Goal: Task Accomplishment & Management: Manage account settings

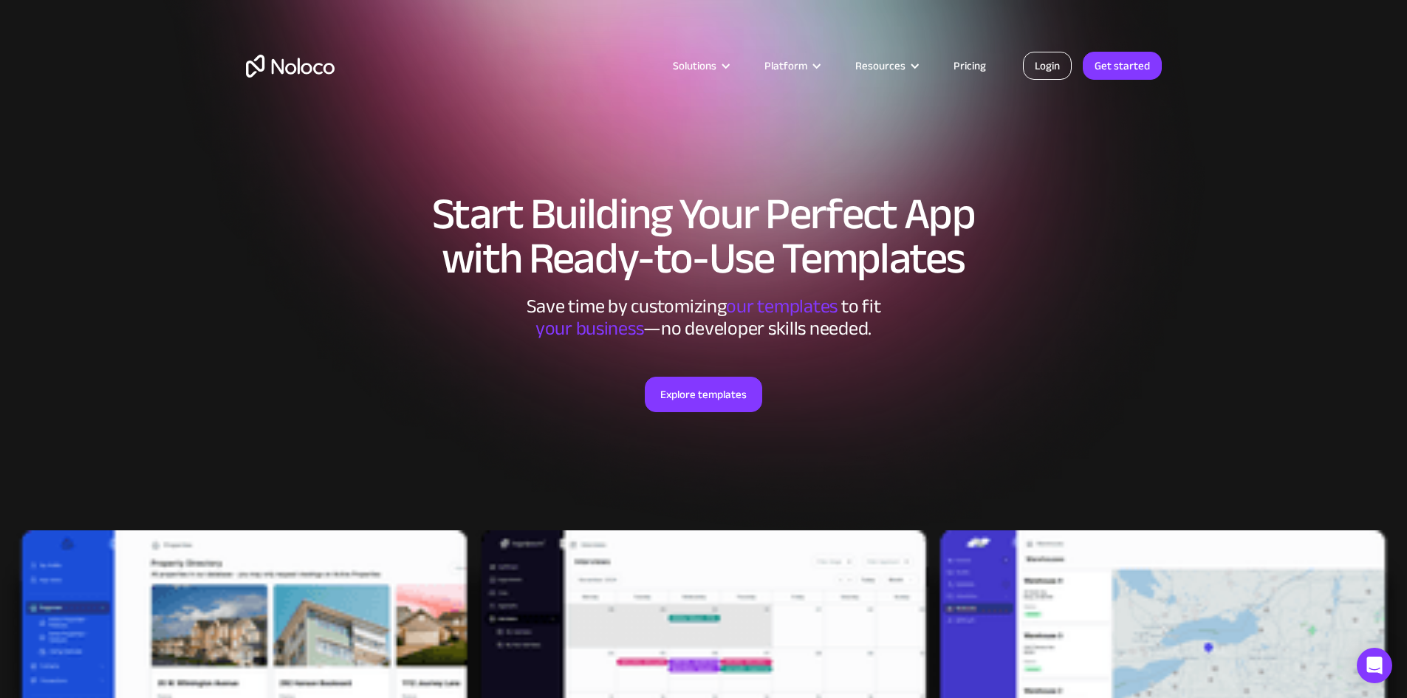
click at [1063, 69] on link "Login" at bounding box center [1047, 66] width 49 height 28
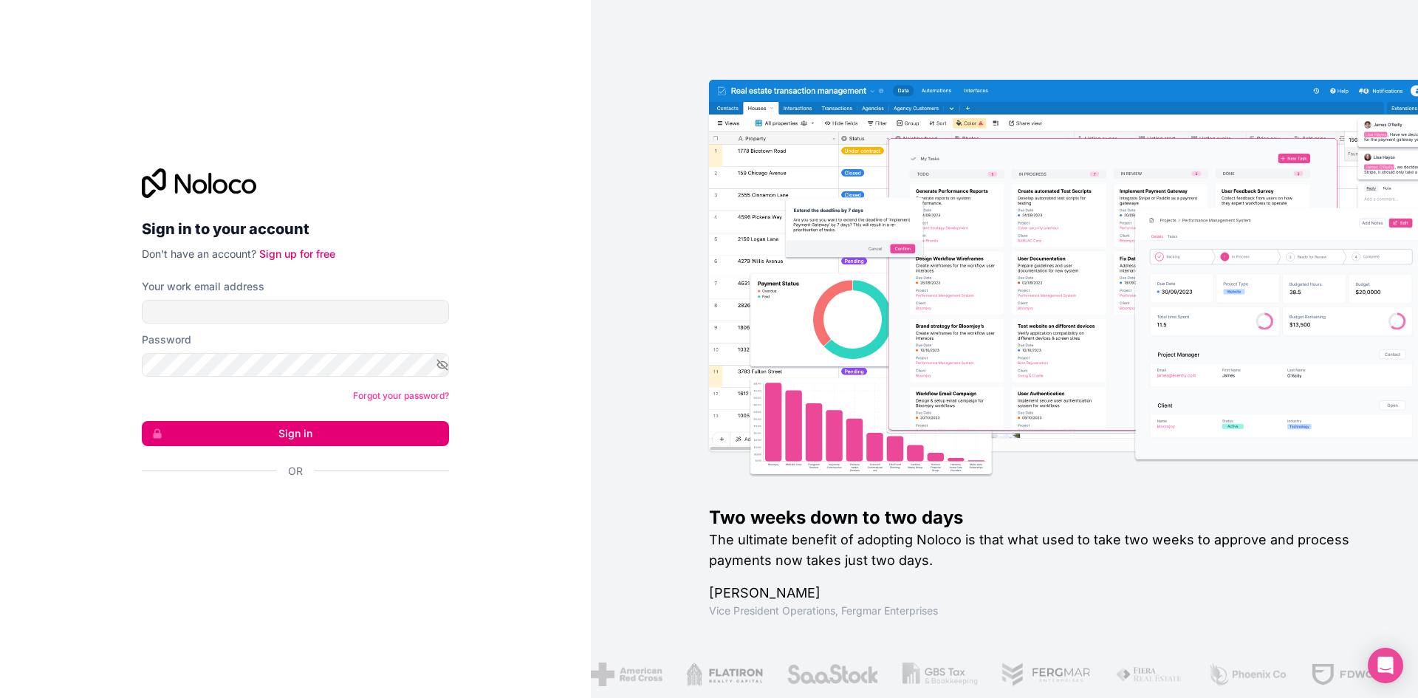
click at [329, 495] on iframe at bounding box center [289, 511] width 310 height 32
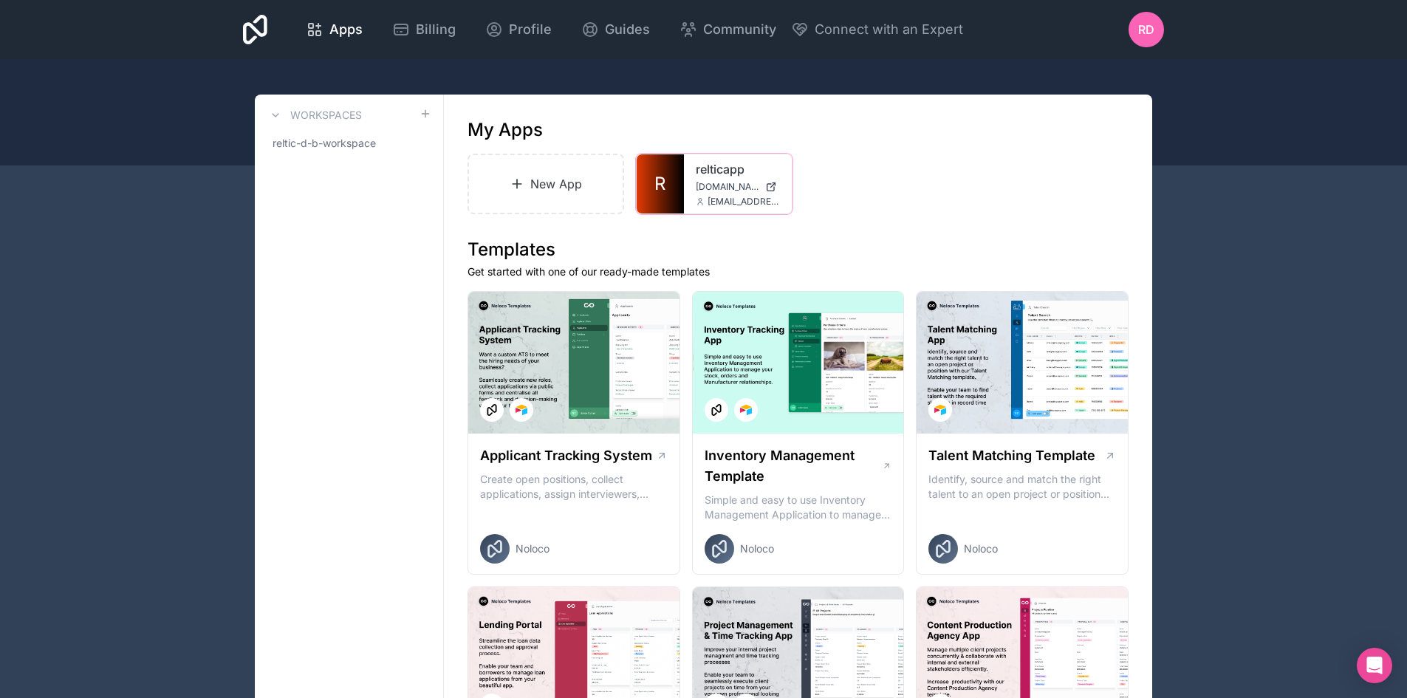
click at [701, 179] on div "relticapp [DOMAIN_NAME] [EMAIL_ADDRESS][DOMAIN_NAME]" at bounding box center [738, 183] width 108 height 59
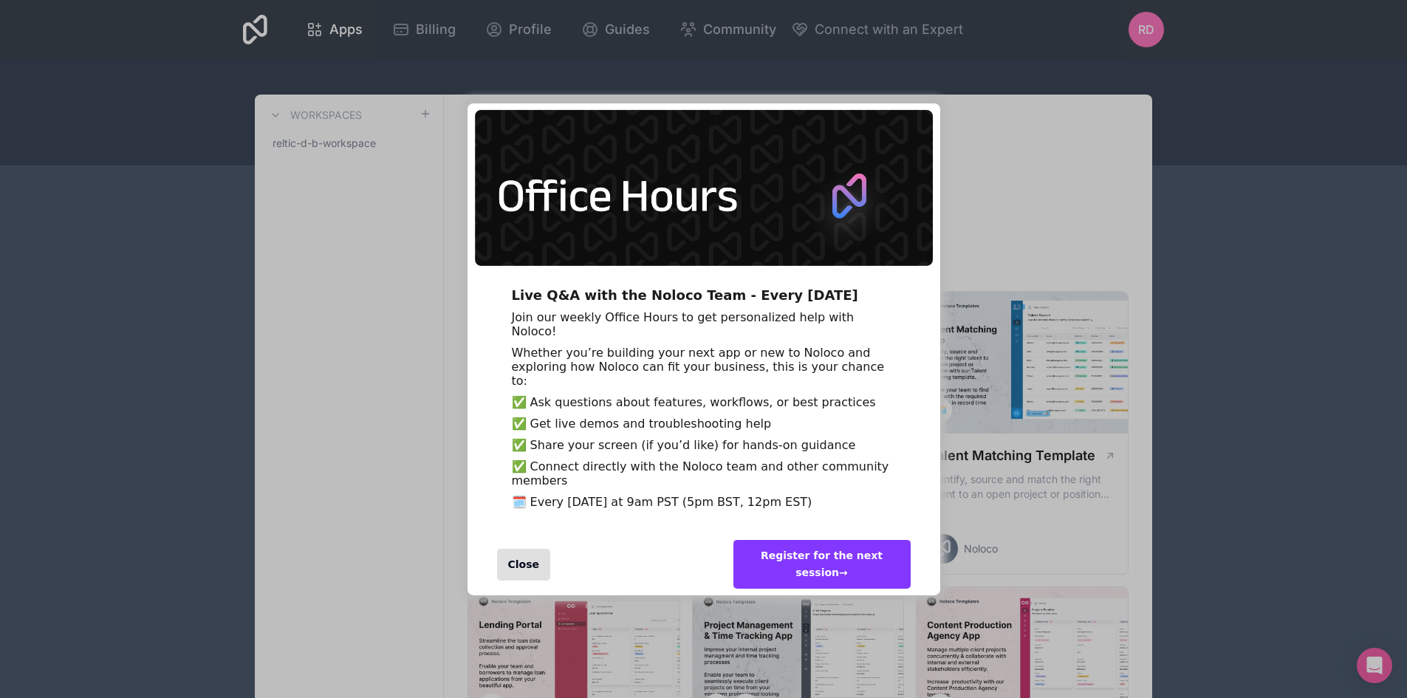
click at [522, 580] on div "Close" at bounding box center [524, 565] width 54 height 32
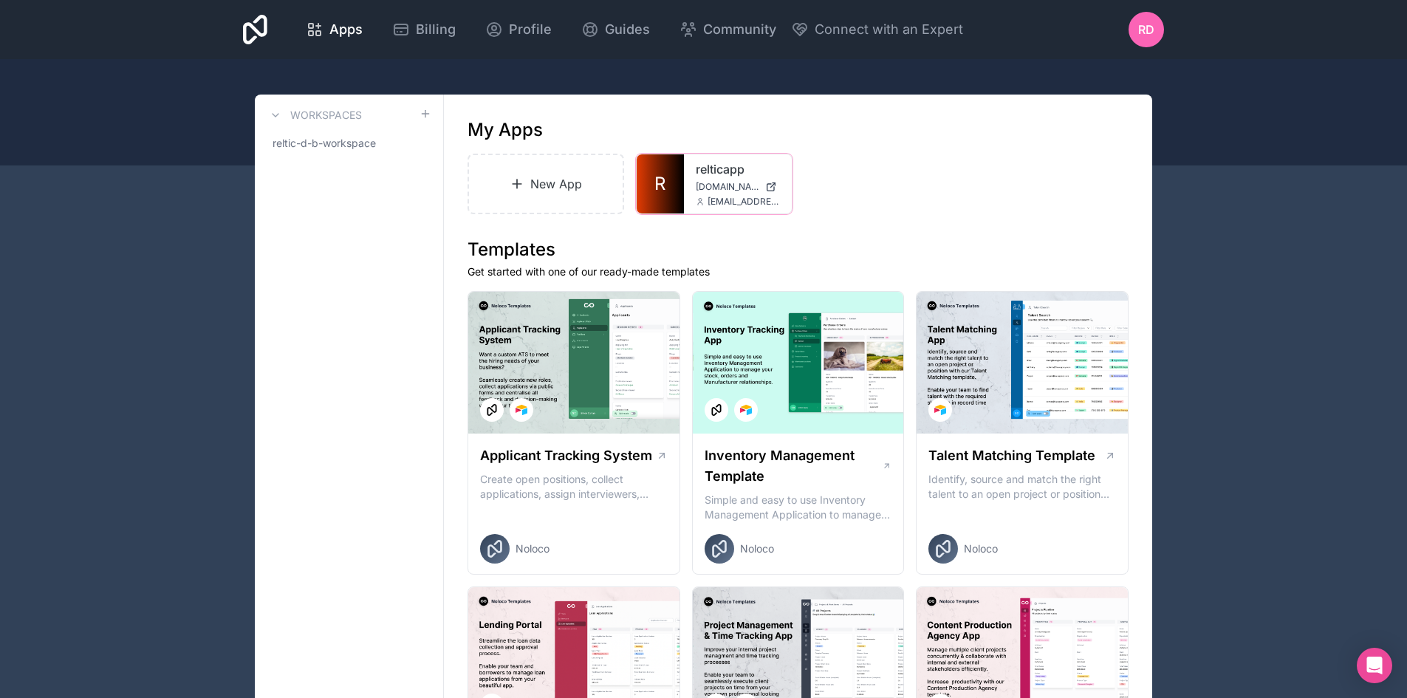
click at [736, 186] on span "[DOMAIN_NAME]" at bounding box center [728, 187] width 64 height 12
click at [0, 0] on icon at bounding box center [0, 0] width 0 height 0
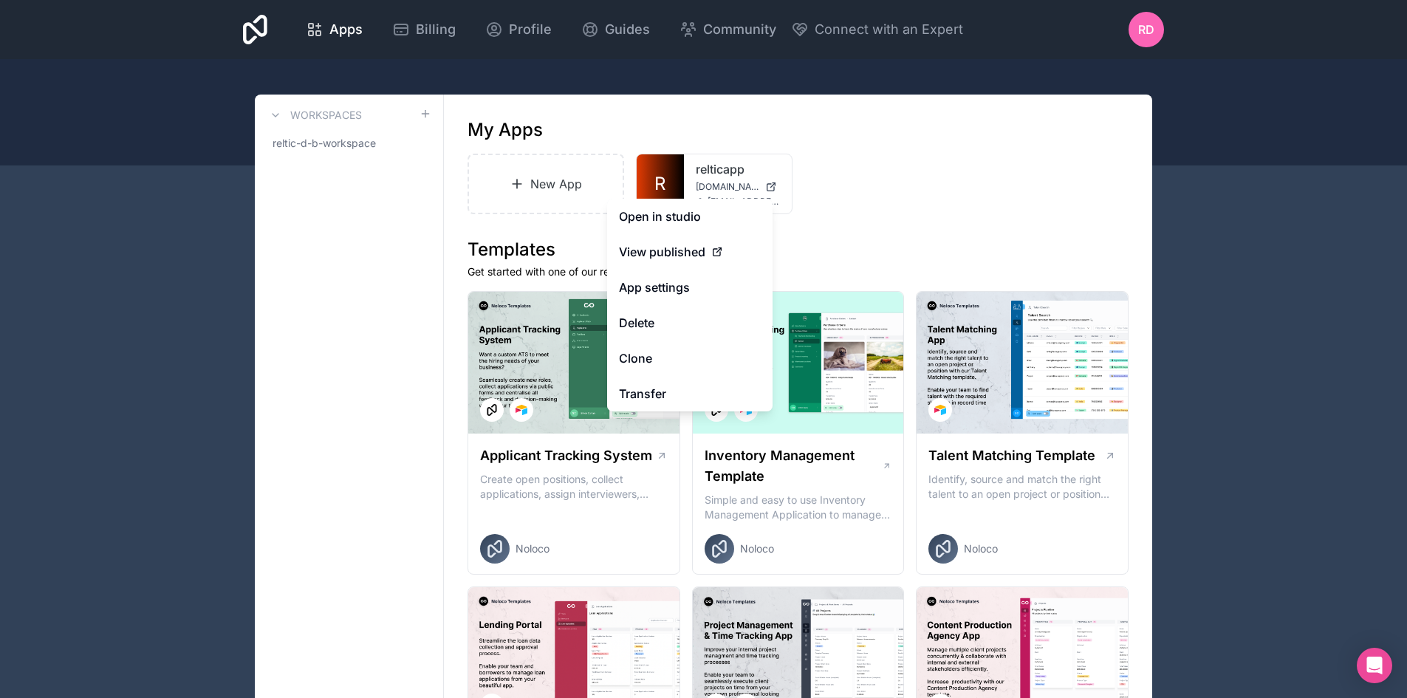
click at [1350, 89] on div at bounding box center [703, 112] width 1407 height 106
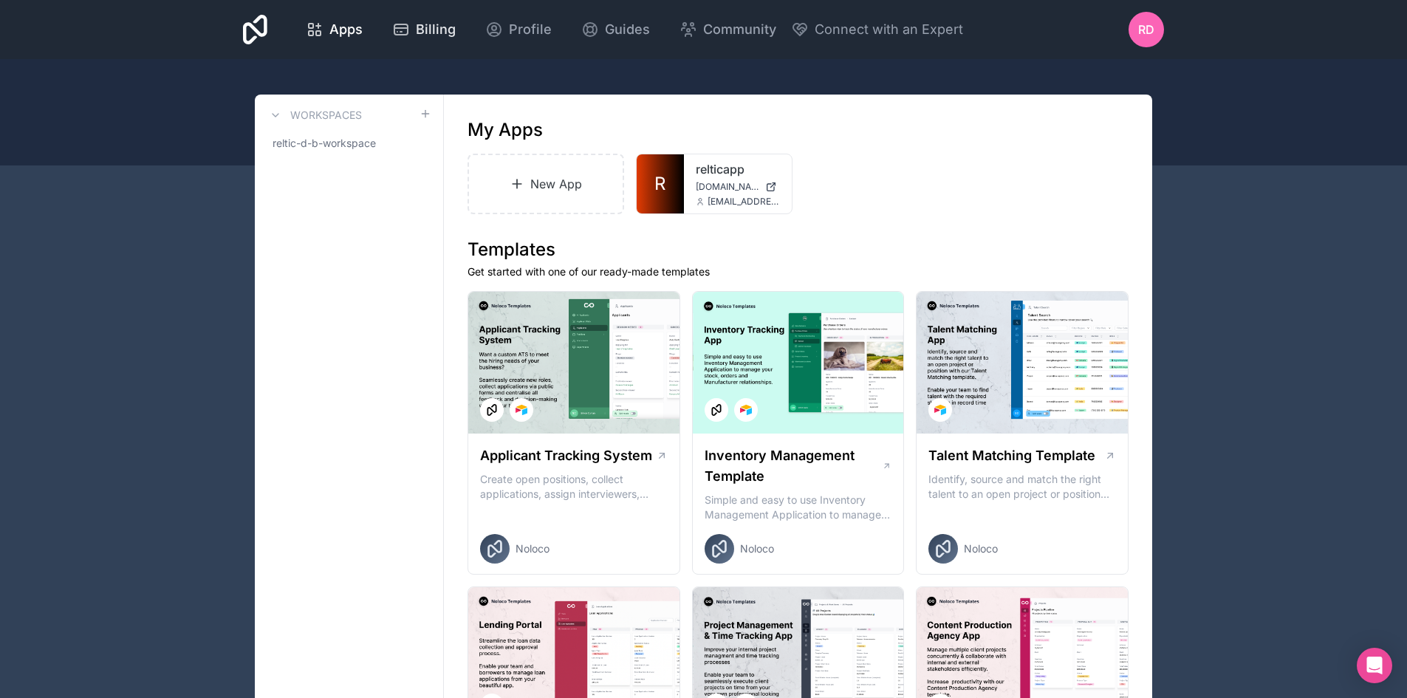
click at [461, 30] on link "Billing" at bounding box center [423, 29] width 87 height 32
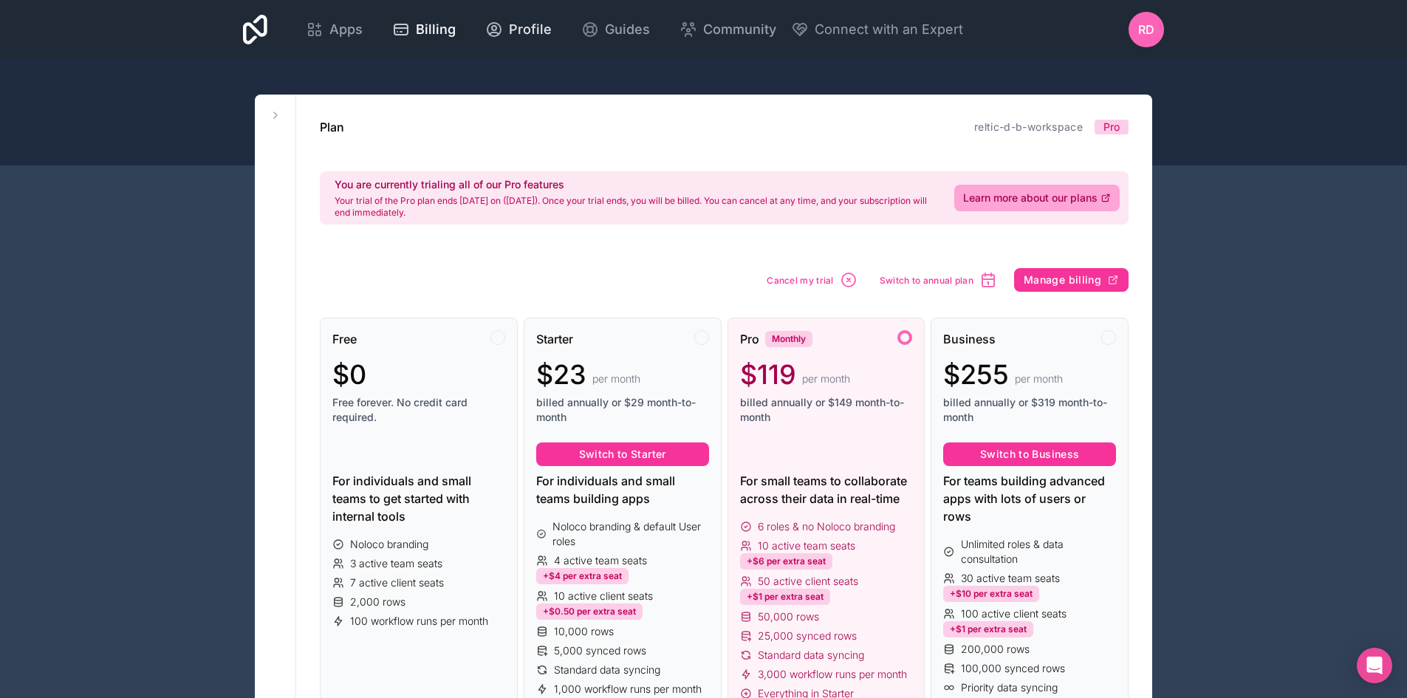
click at [537, 32] on span "Profile" at bounding box center [530, 29] width 43 height 21
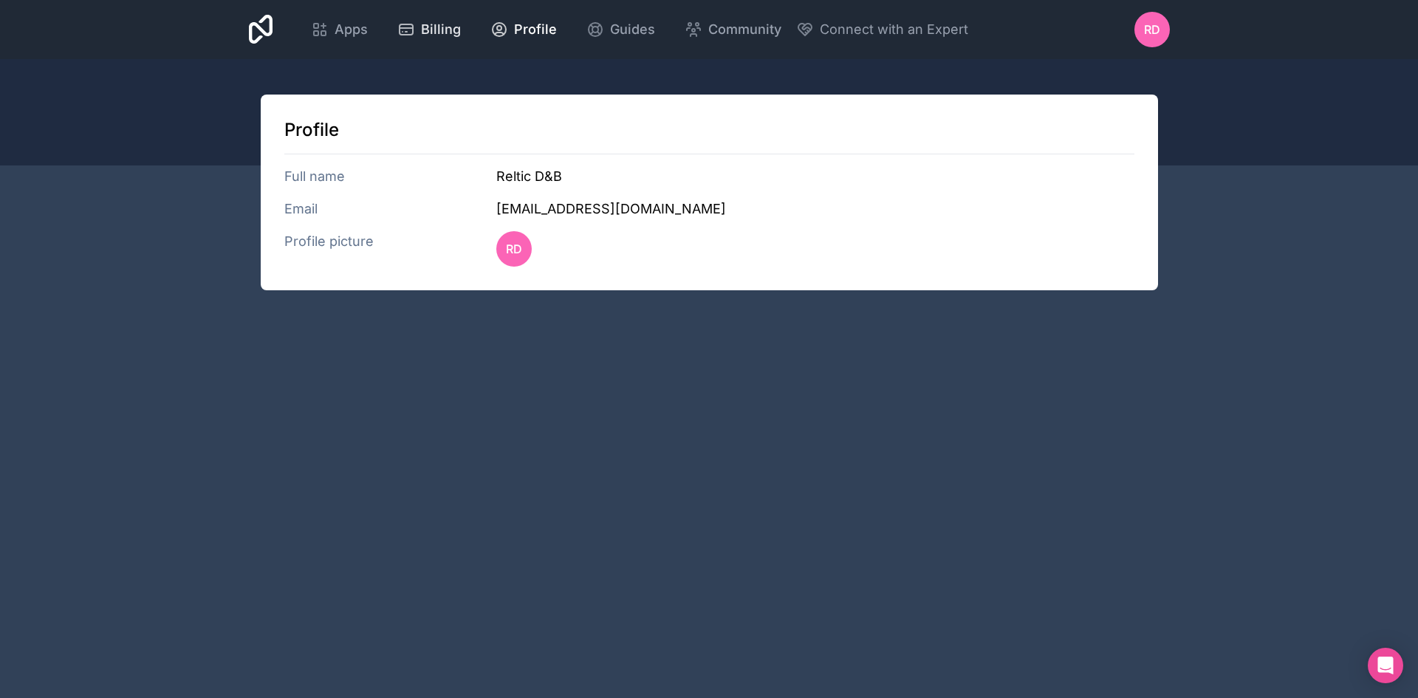
click at [438, 32] on span "Billing" at bounding box center [441, 29] width 40 height 21
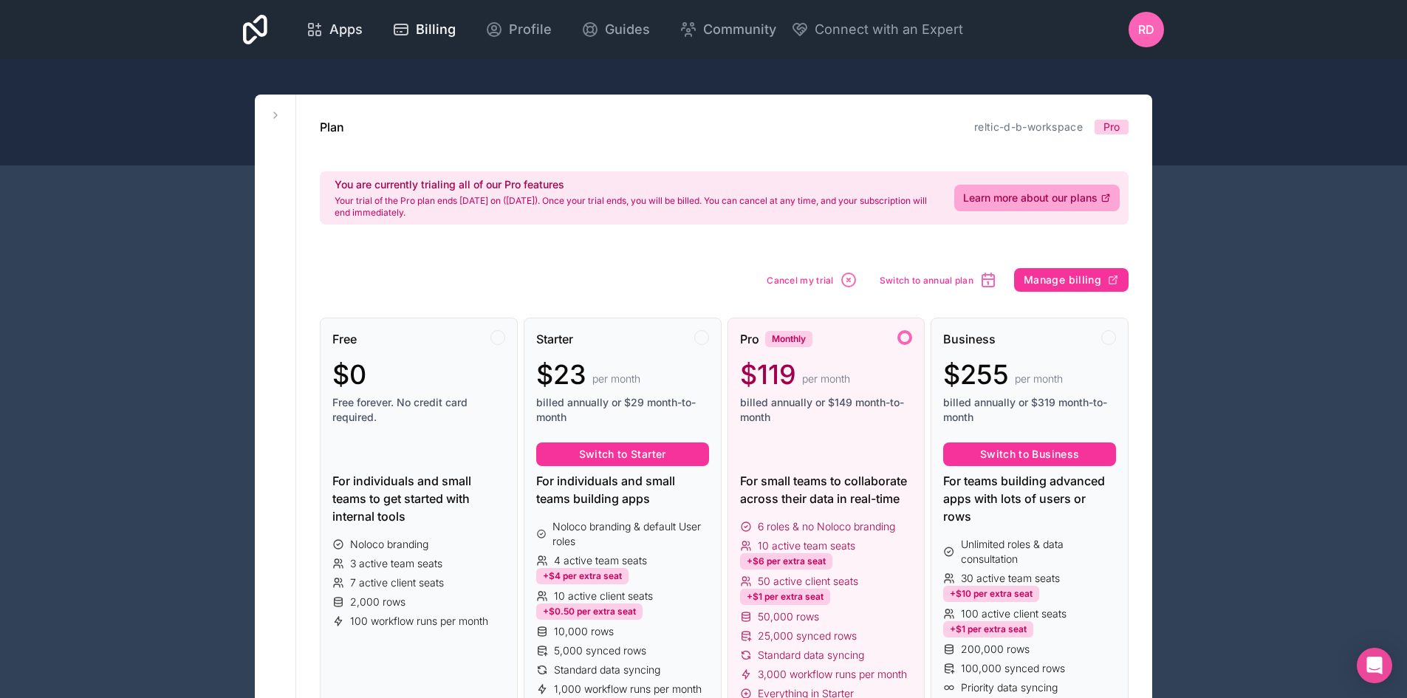
click at [352, 37] on span "Apps" at bounding box center [345, 29] width 33 height 21
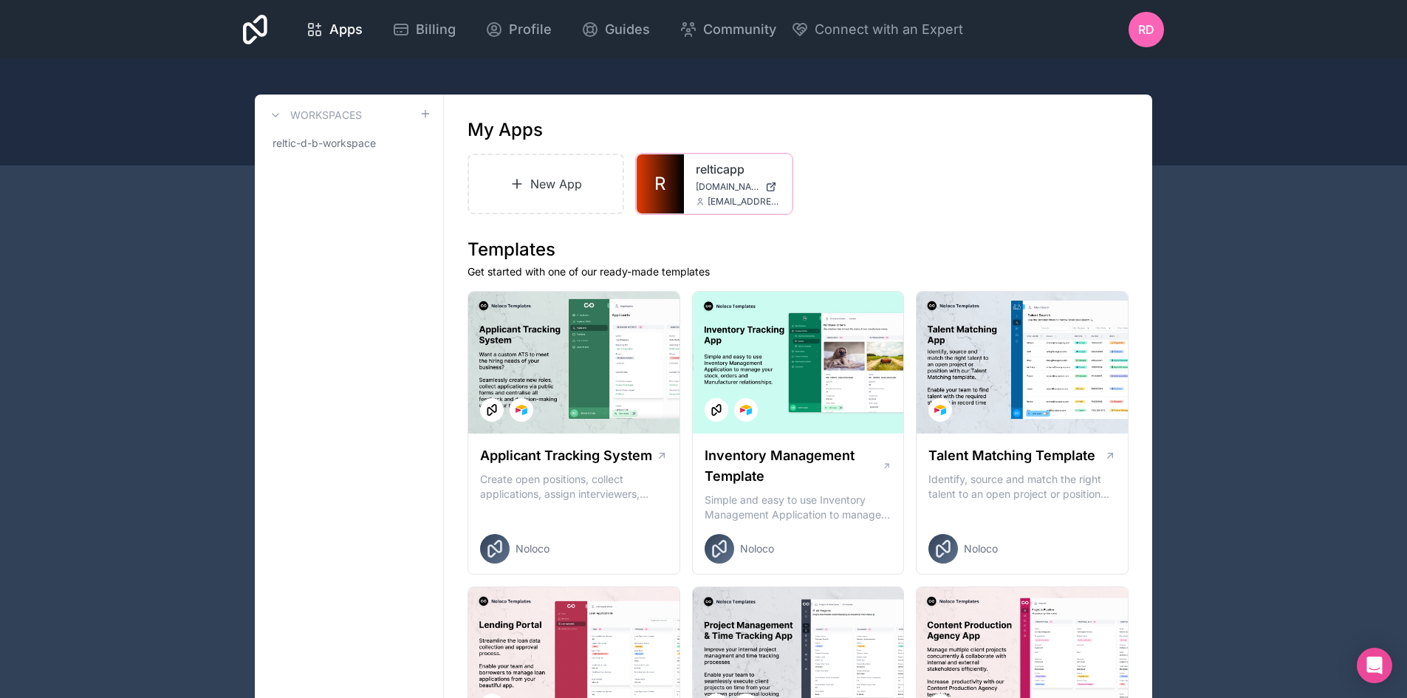
click at [0, 0] on icon at bounding box center [0, 0] width 0 height 0
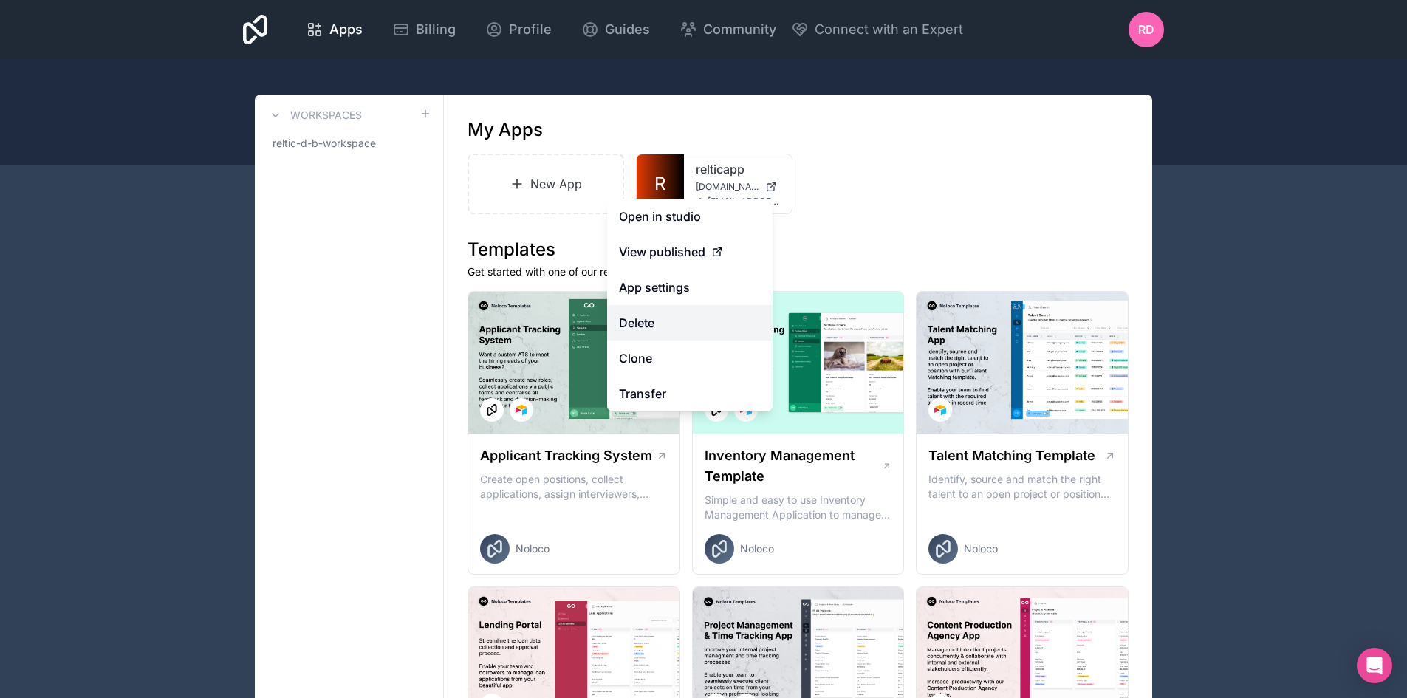
click at [652, 318] on button "Delete" at bounding box center [689, 322] width 165 height 35
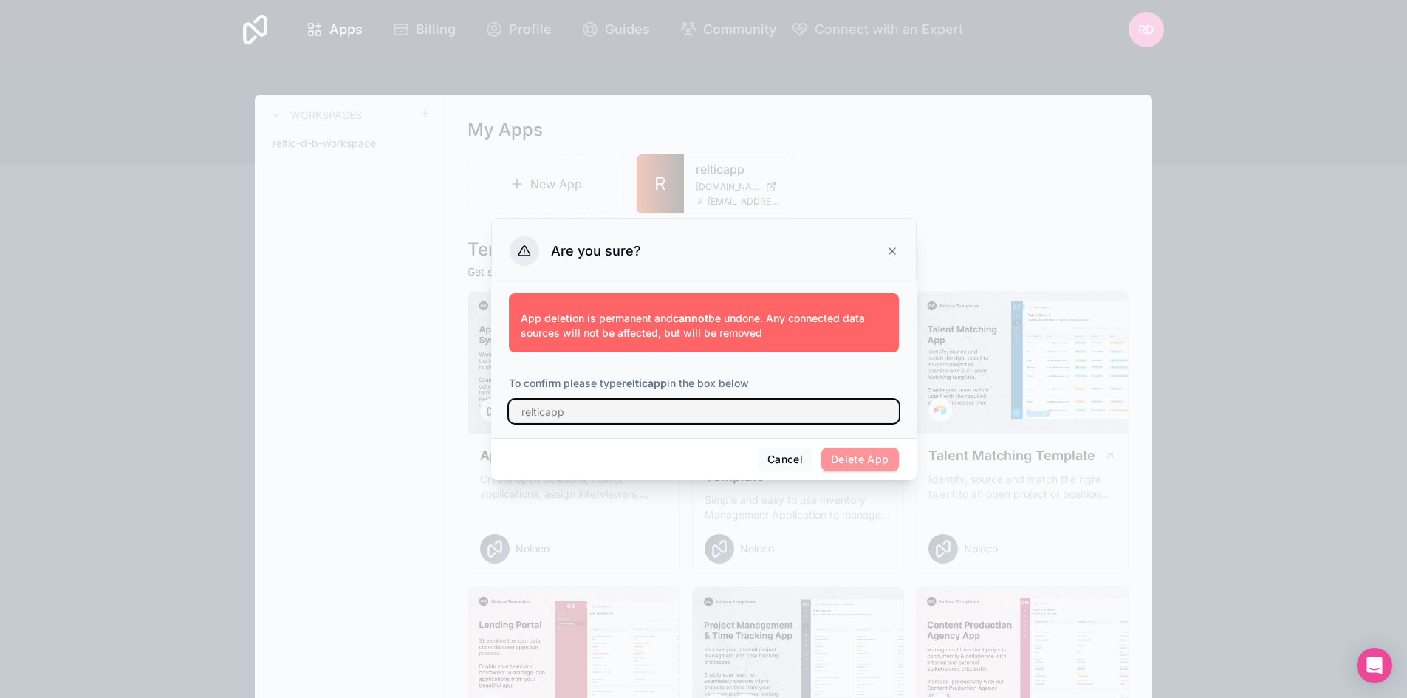
click at [595, 408] on input "text" at bounding box center [704, 412] width 390 height 24
type input "relticapp"
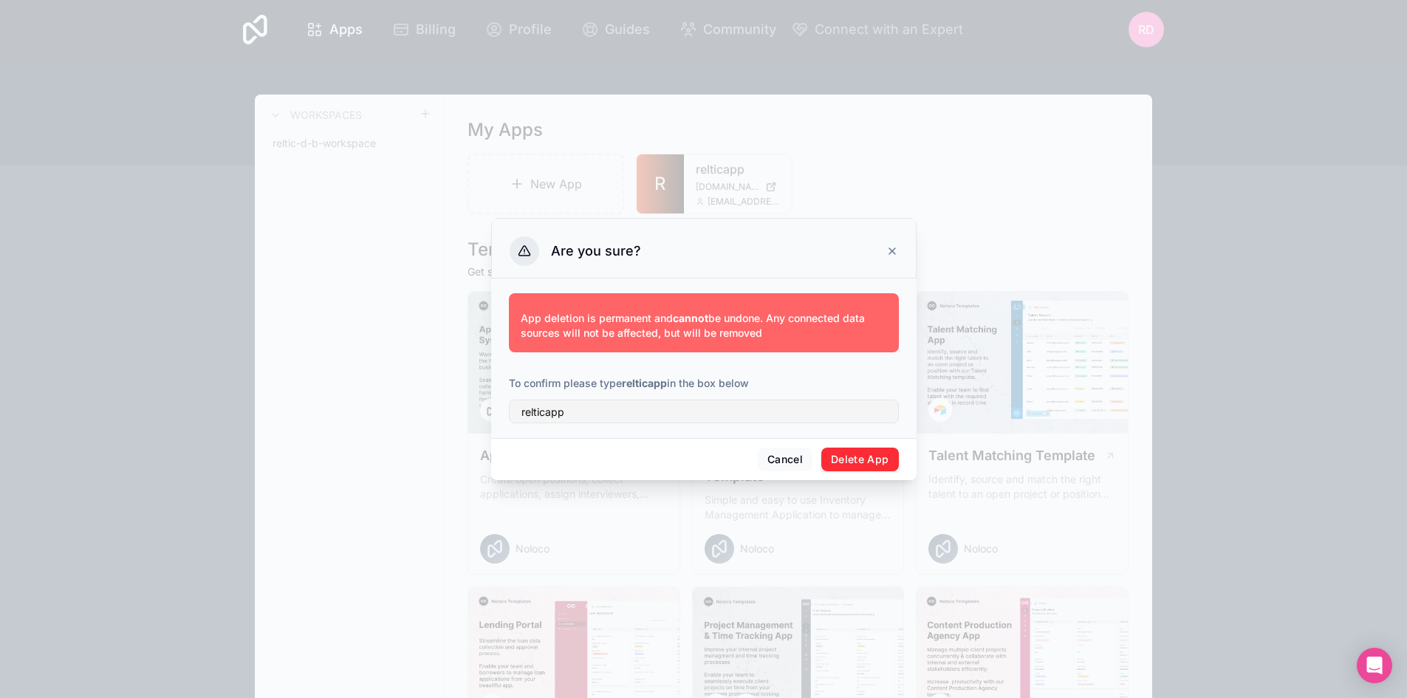
click at [860, 462] on button "Delete App" at bounding box center [860, 460] width 78 height 24
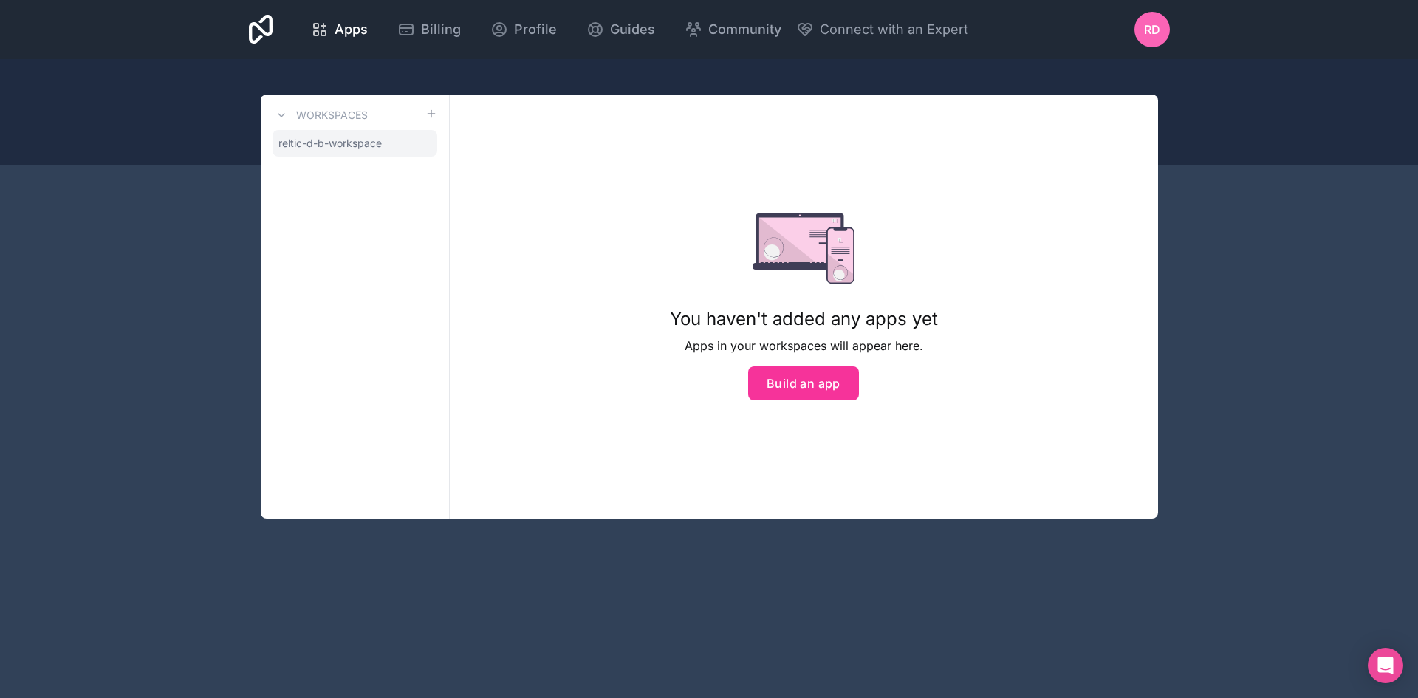
click at [0, 0] on icon at bounding box center [0, 0] width 0 height 0
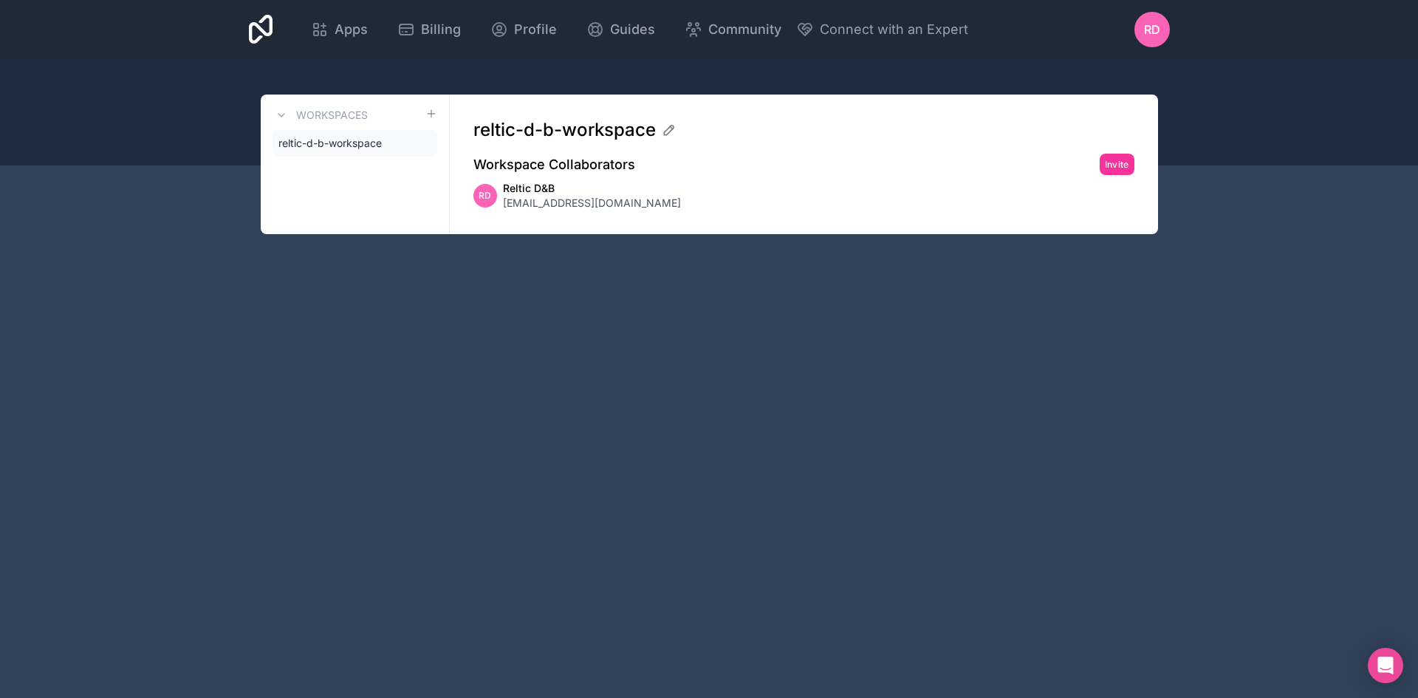
click at [391, 142] on link "reltic-d-b-workspace" at bounding box center [355, 143] width 165 height 27
click at [971, 346] on div "Apps Billing Profile Guides Community Connect with an Expert RD Billing Profile…" at bounding box center [709, 349] width 1418 height 698
click at [1156, 34] on span "RD" at bounding box center [1152, 30] width 16 height 18
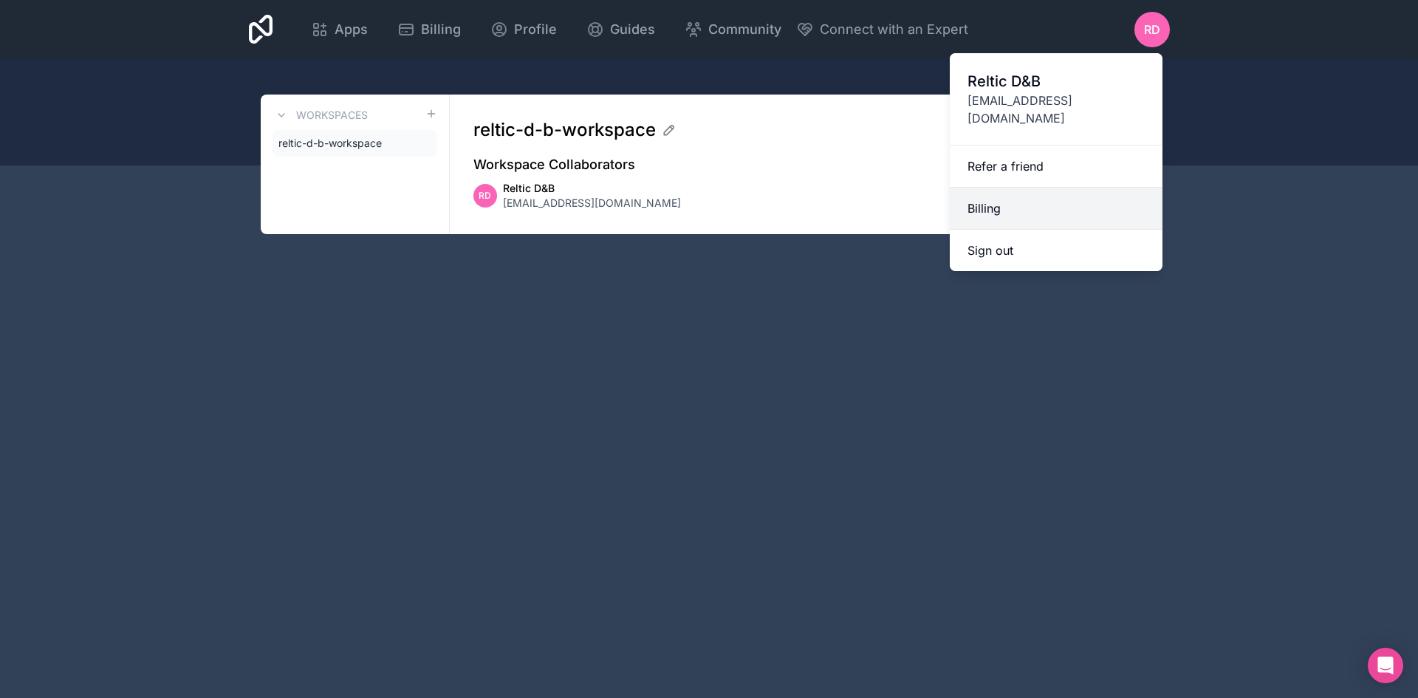
click at [1036, 196] on link "Billing" at bounding box center [1056, 209] width 213 height 42
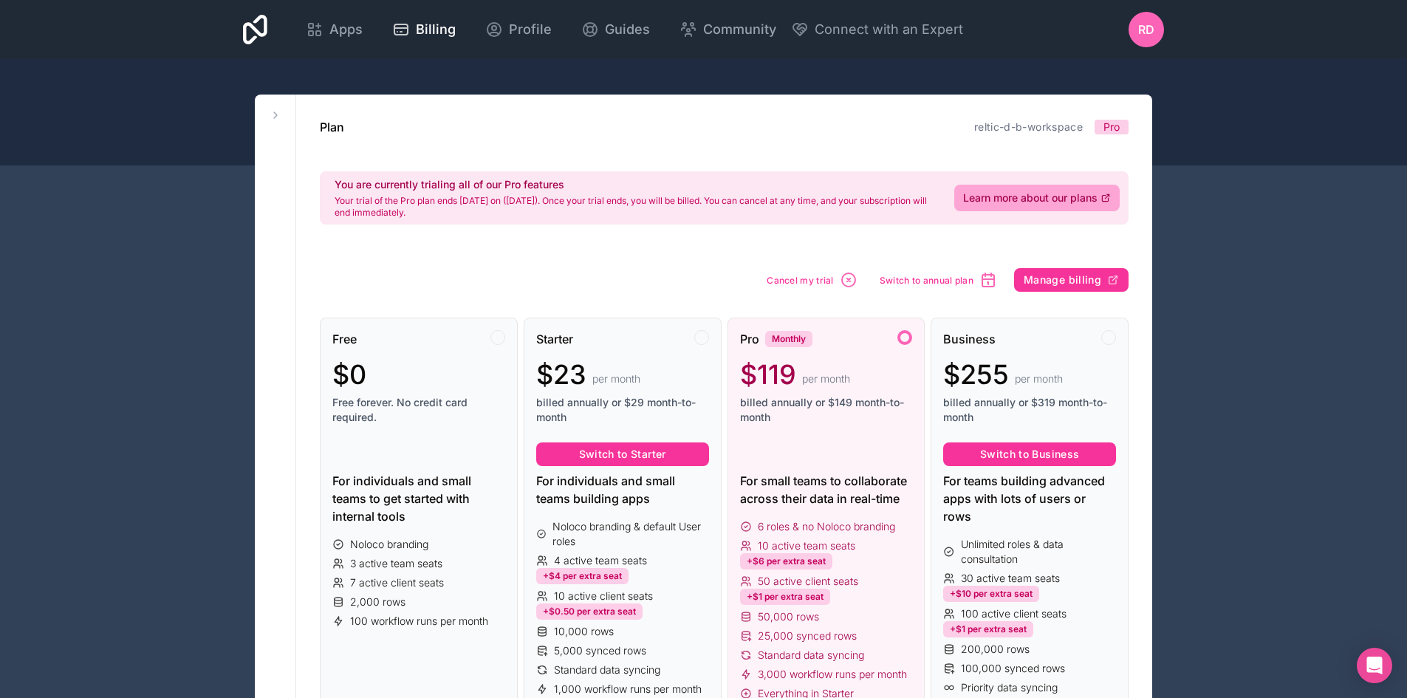
click at [778, 278] on span "Cancel my trial" at bounding box center [800, 280] width 67 height 11
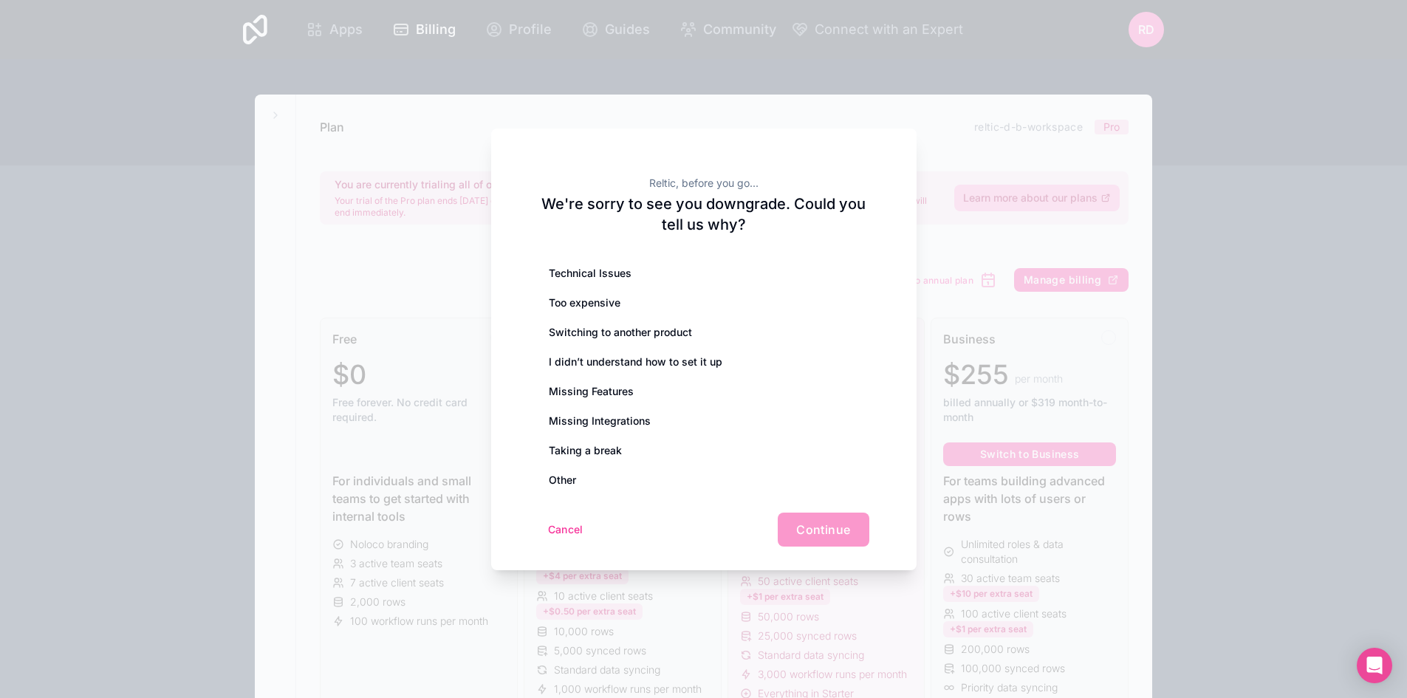
click at [558, 525] on button "Cancel" at bounding box center [565, 530] width 55 height 24
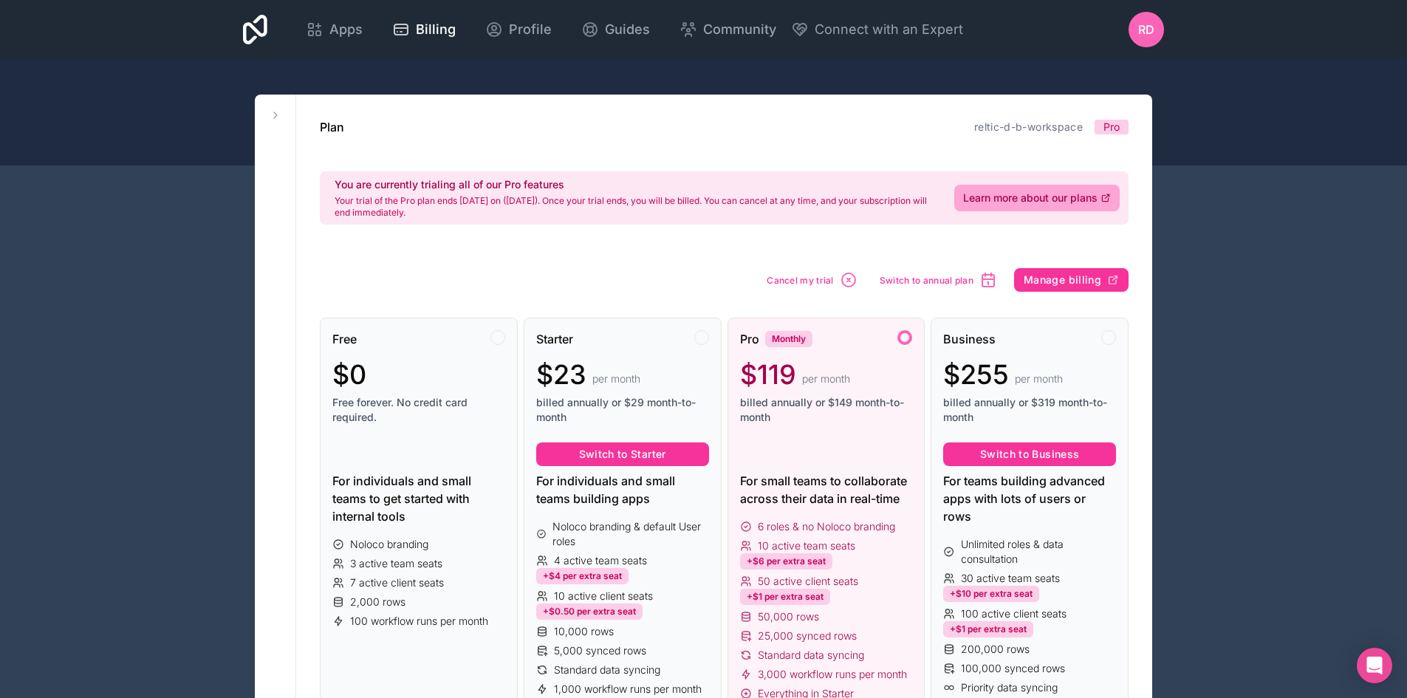
click at [809, 281] on span "Cancel my trial" at bounding box center [800, 280] width 67 height 11
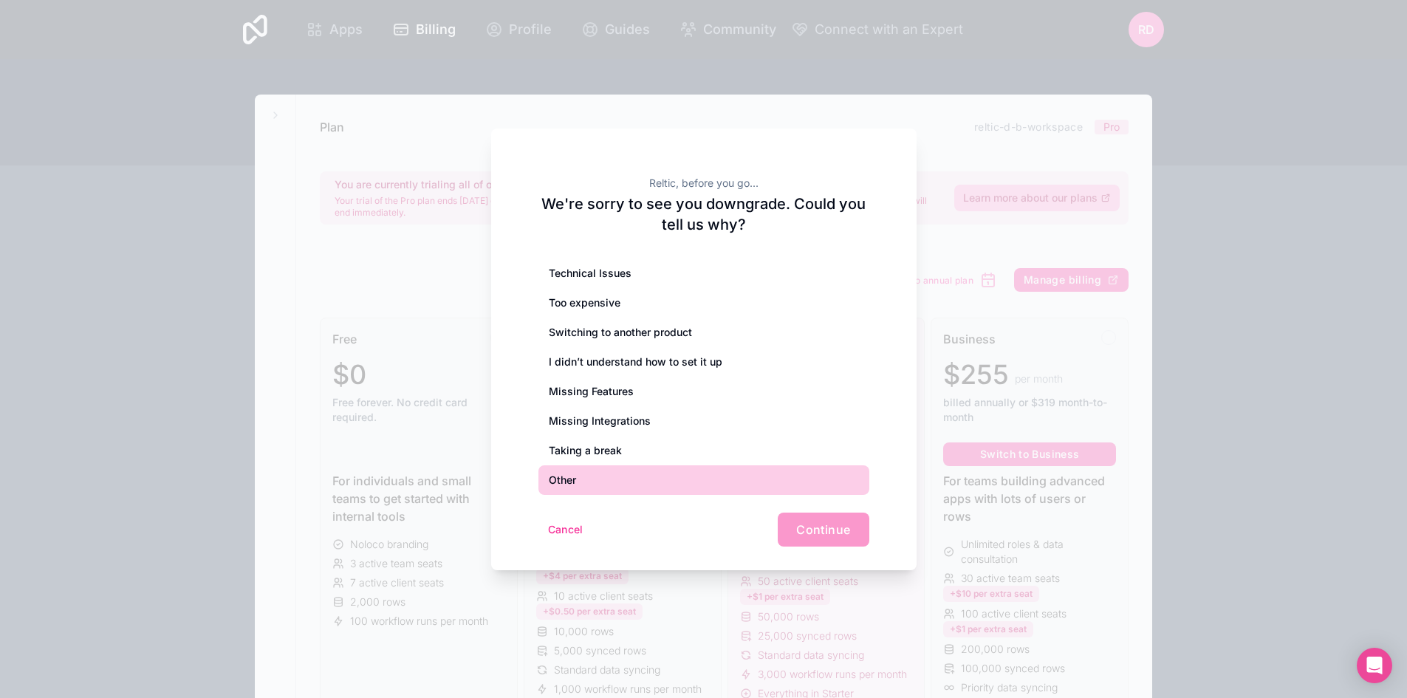
click at [578, 472] on div "Other" at bounding box center [703, 480] width 331 height 30
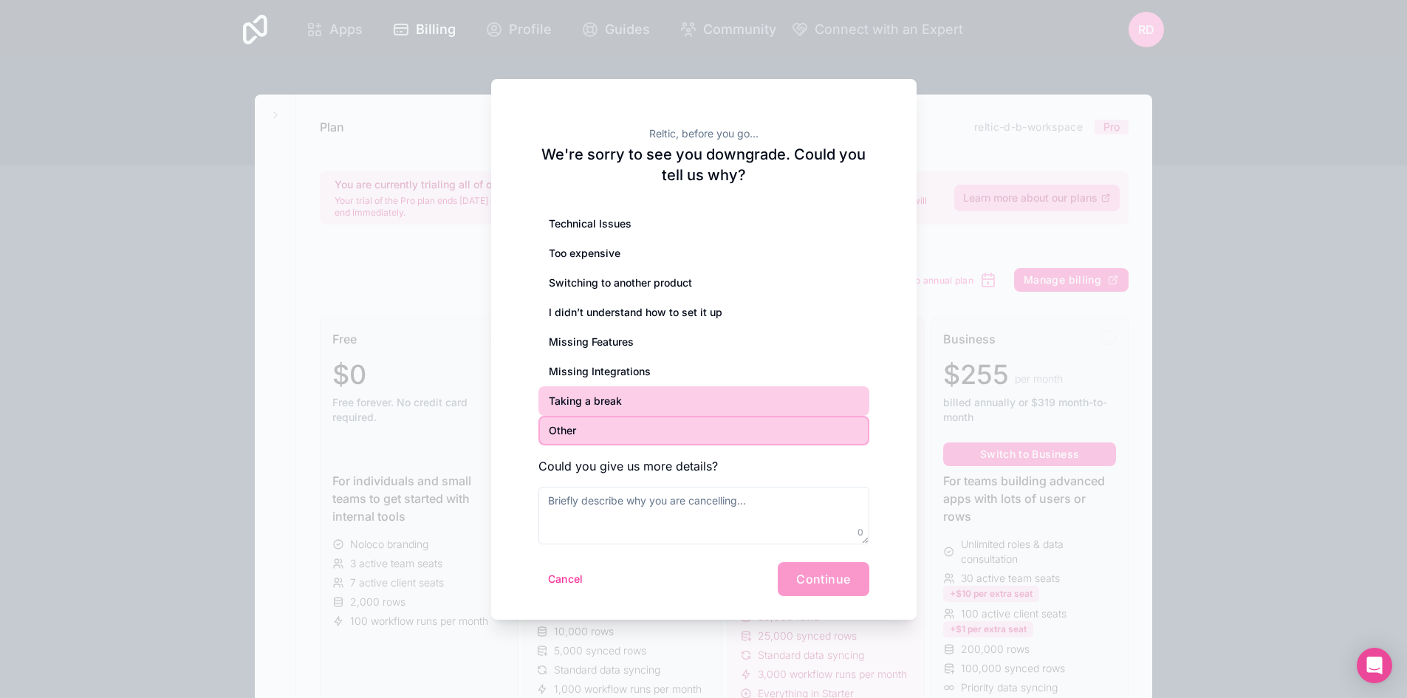
click at [590, 404] on div "Taking a break" at bounding box center [703, 401] width 331 height 30
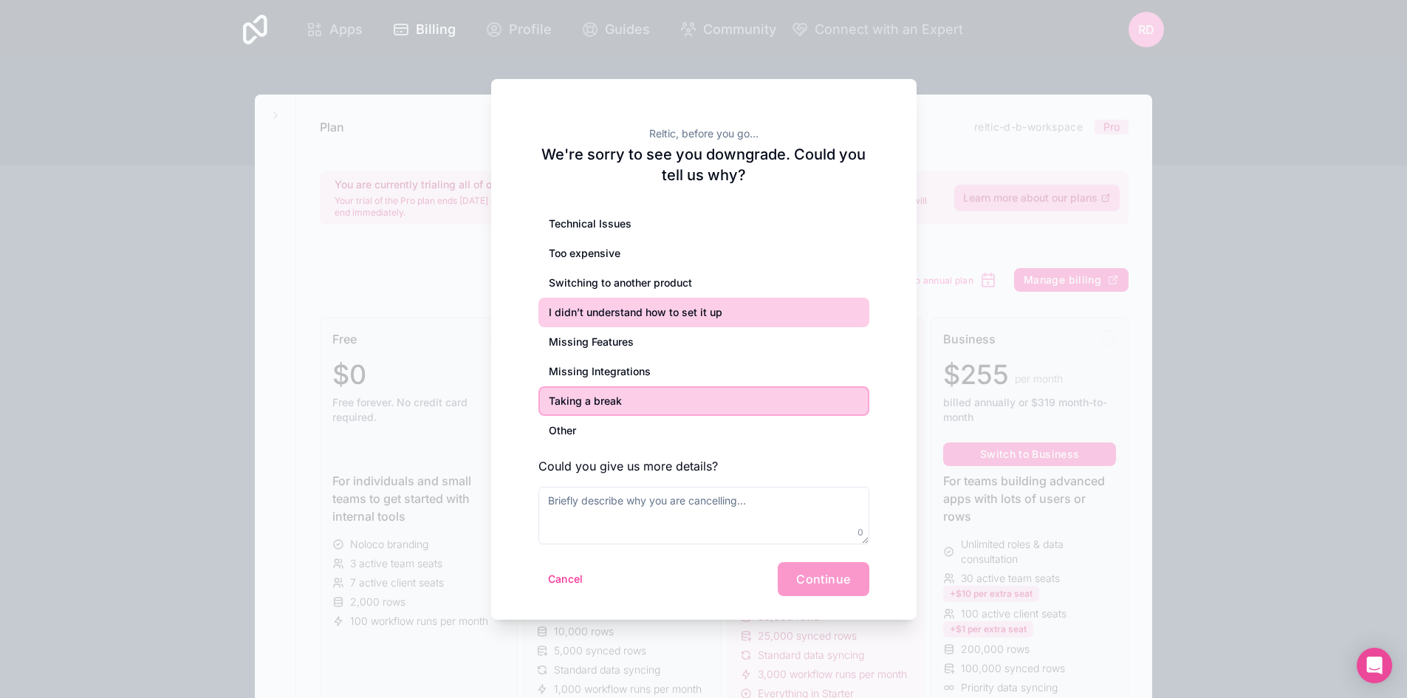
click at [648, 316] on div "I didn’t understand how to set it up" at bounding box center [703, 313] width 331 height 30
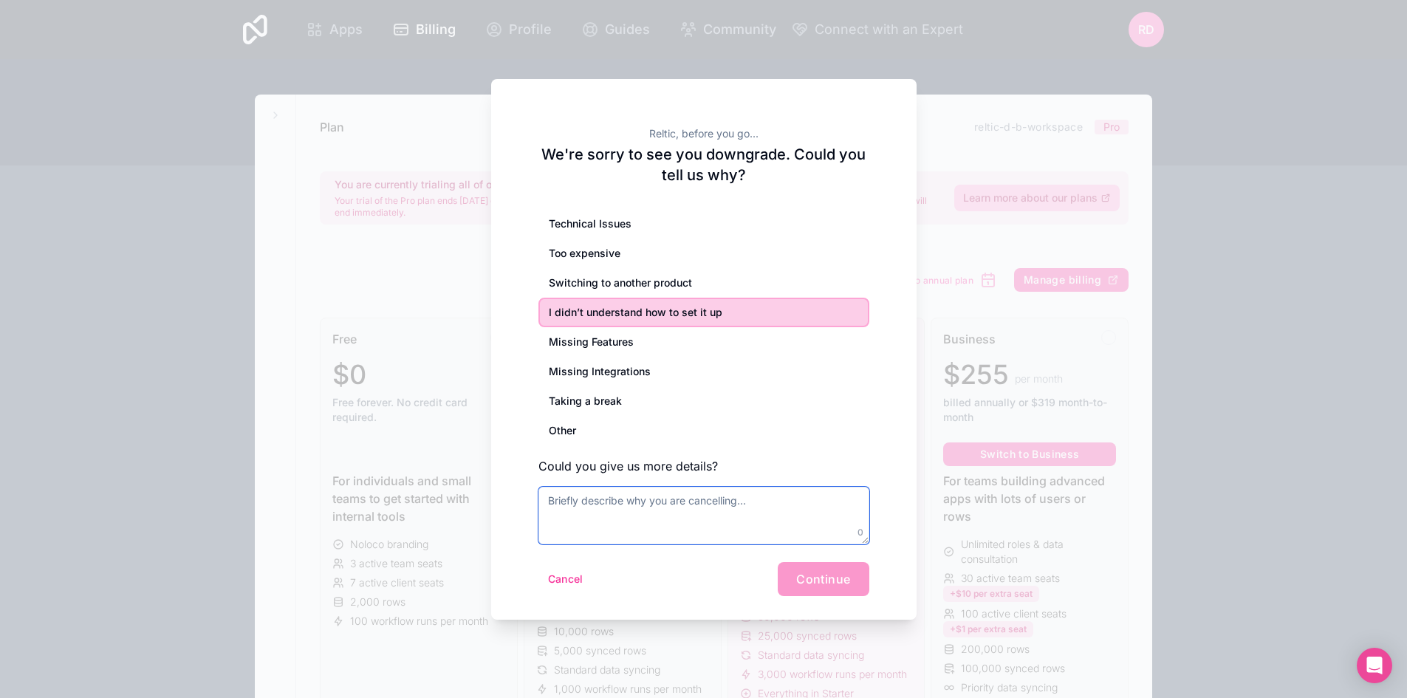
click at [750, 509] on textarea at bounding box center [703, 516] width 331 height 58
click at [829, 591] on div "Cancel Continue" at bounding box center [703, 579] width 331 height 34
click at [832, 578] on div "Cancel Continue" at bounding box center [703, 579] width 331 height 34
click at [680, 504] on textarea "delete" at bounding box center [703, 516] width 331 height 58
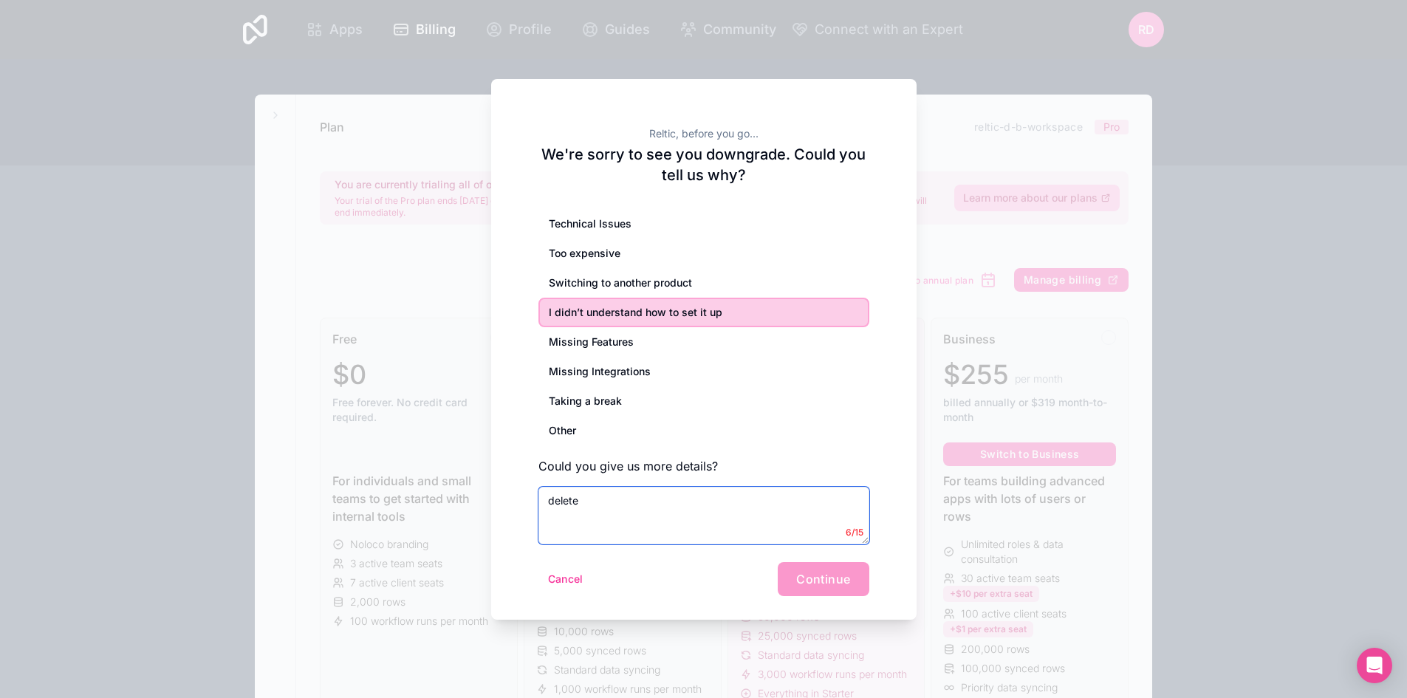
click at [689, 491] on textarea "delete" at bounding box center [703, 516] width 331 height 58
drag, startPoint x: 619, startPoint y: 488, endPoint x: 371, endPoint y: 491, distance: 247.4
click at [374, 495] on div "Reltic, before you go... We're sorry to see you downgrade. Could you tell us wh…" at bounding box center [703, 349] width 1407 height 698
type textarea "Please cancle my subscription"
click at [801, 573] on span "Continue" at bounding box center [823, 579] width 54 height 15
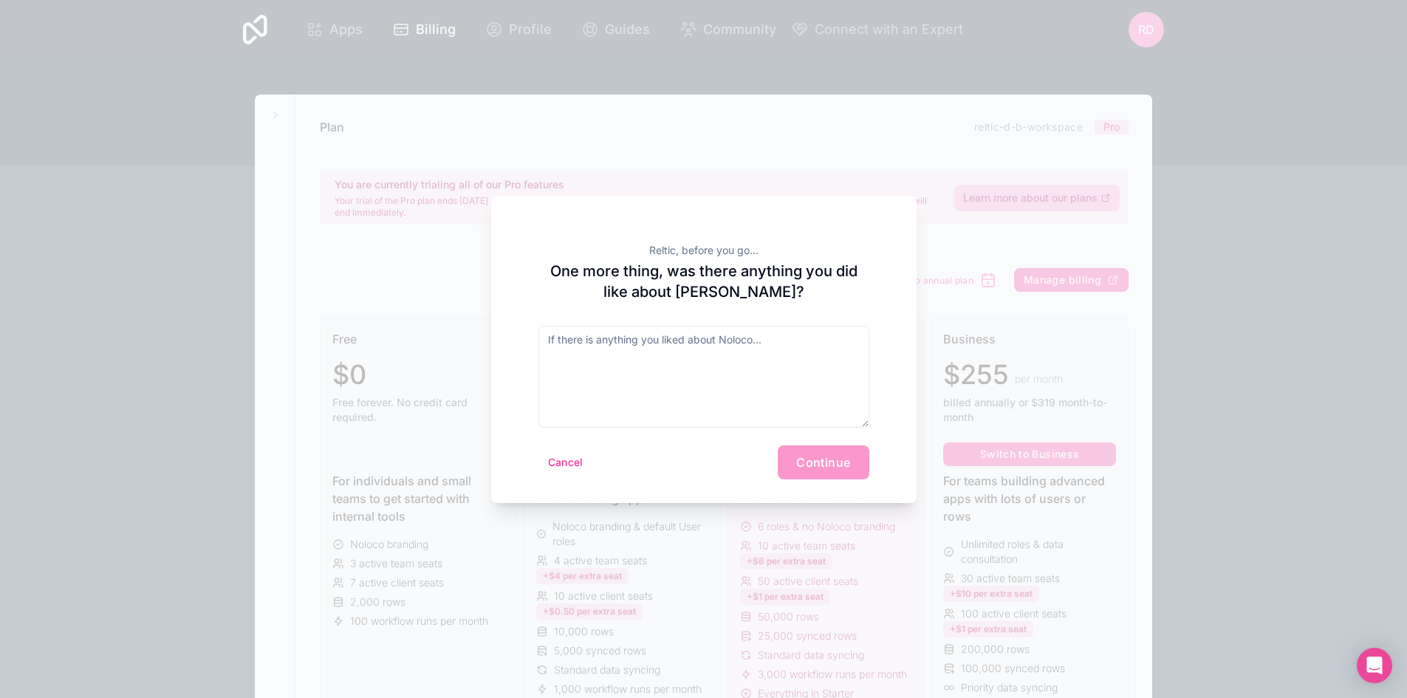
click at [837, 456] on div "Cancel Continue" at bounding box center [703, 462] width 331 height 34
click at [685, 366] on textarea at bounding box center [703, 377] width 331 height 102
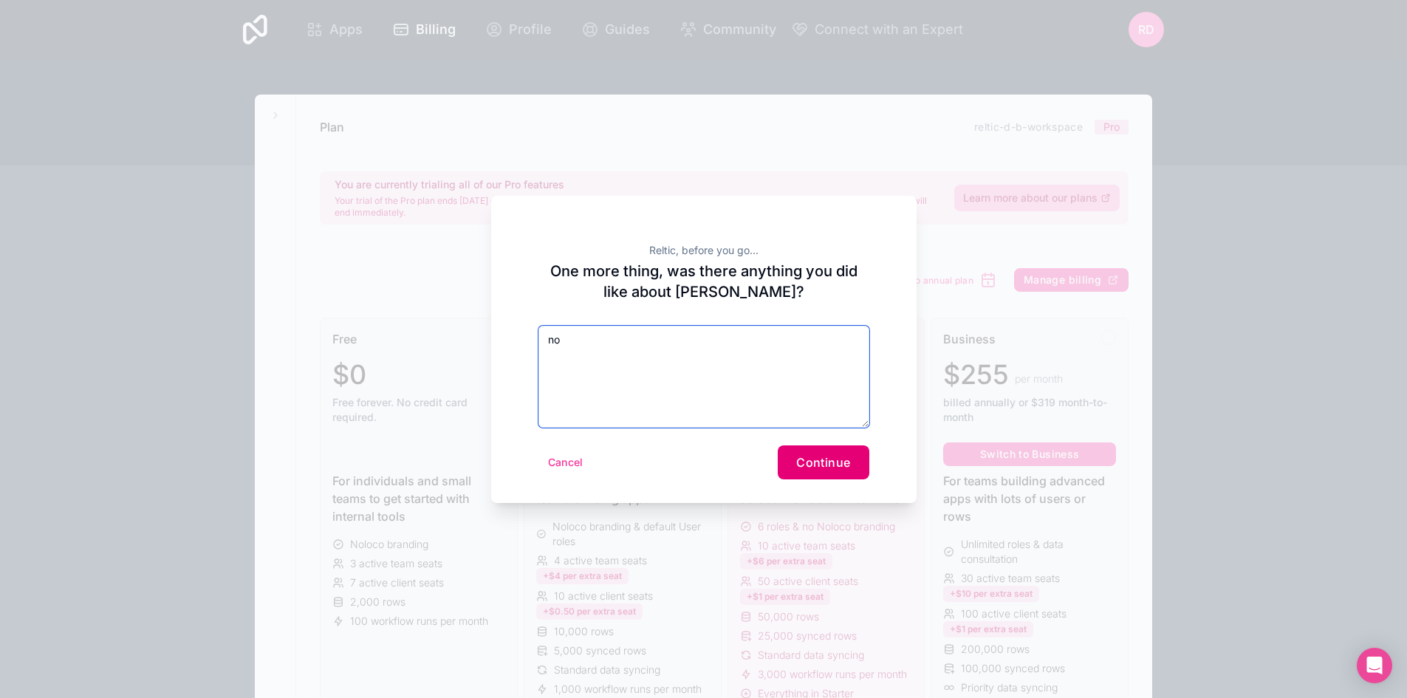
type textarea "no"
click at [845, 462] on span "Continue" at bounding box center [823, 462] width 54 height 15
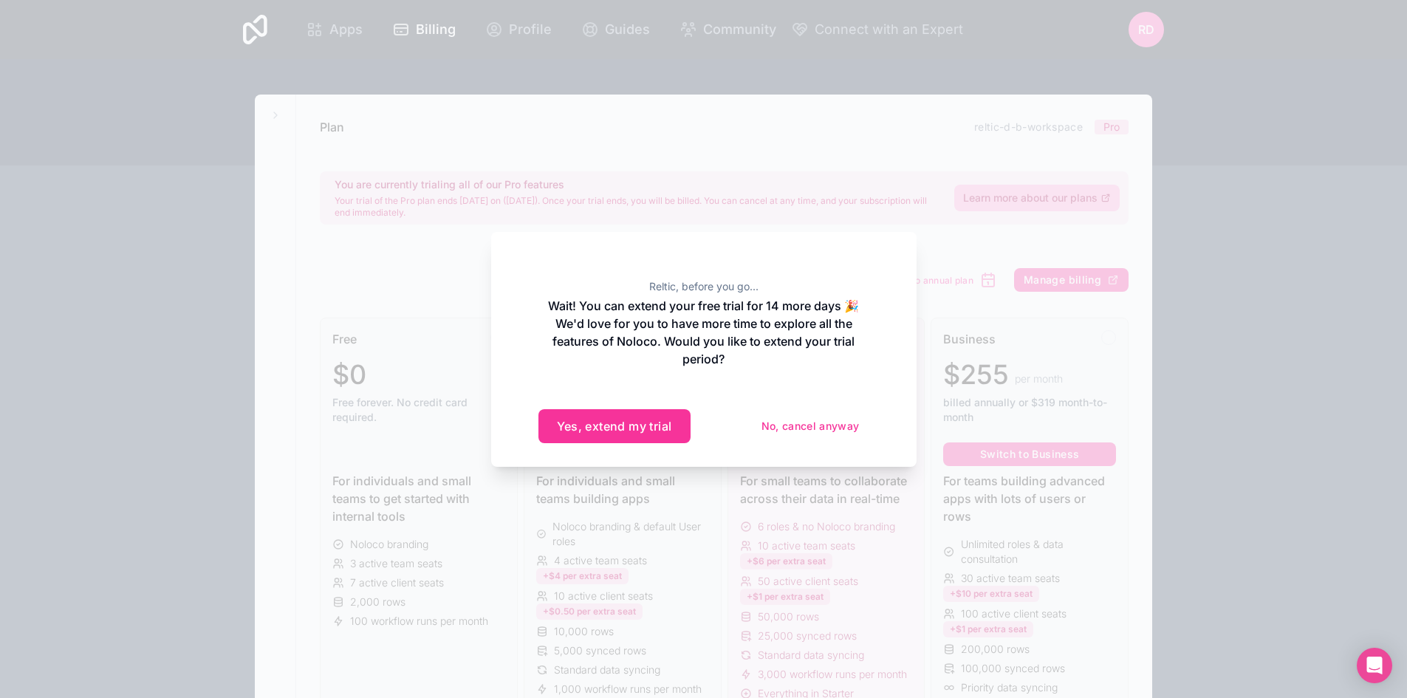
click at [807, 426] on button "No, cancel anyway" at bounding box center [810, 426] width 117 height 24
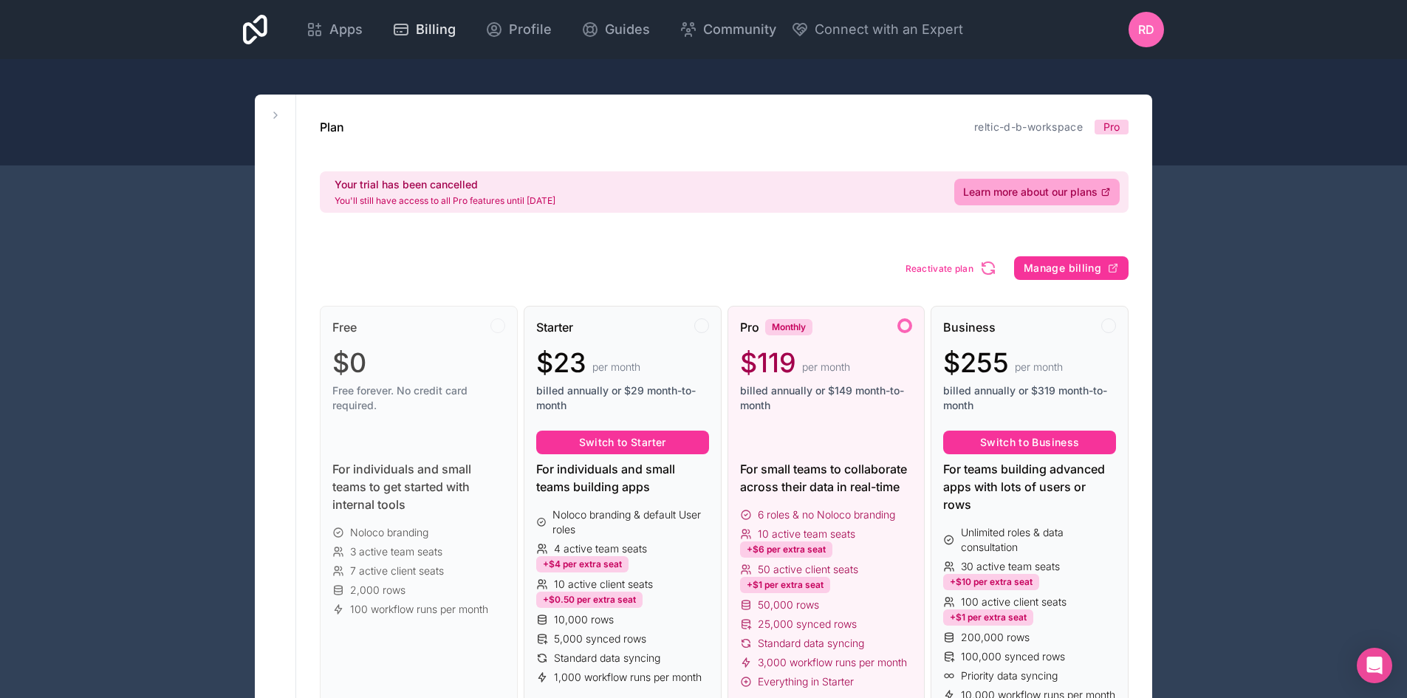
click at [442, 34] on span "Billing" at bounding box center [436, 29] width 40 height 21
